Goal: Find specific page/section: Find specific page/section

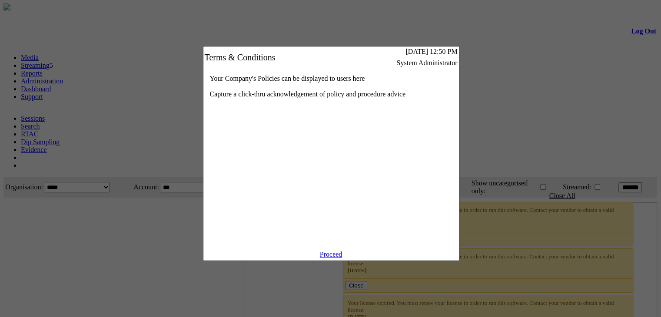
click at [330, 258] on link "Proceed" at bounding box center [331, 254] width 23 height 7
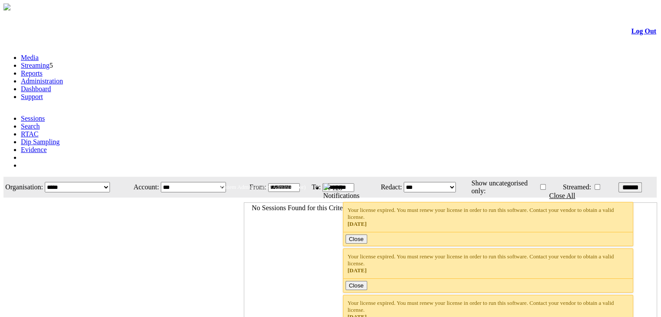
click at [43, 69] on link "Reports" at bounding box center [32, 72] width 22 height 7
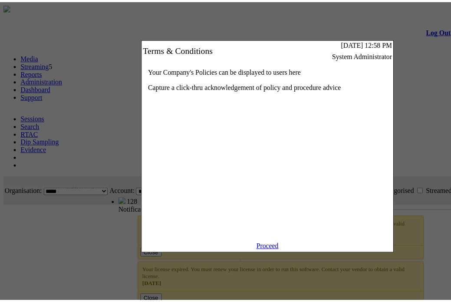
scroll to position [0, 90]
